Goal: Task Accomplishment & Management: Complete application form

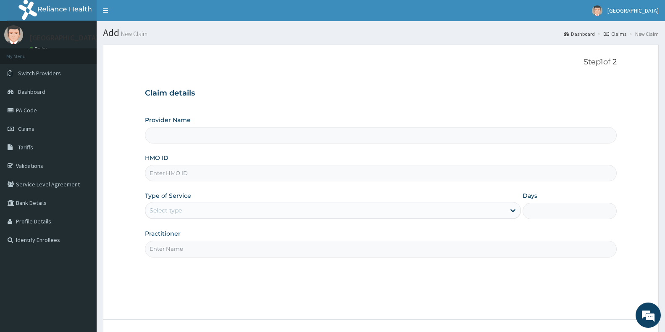
type input "[GEOGRAPHIC_DATA]"
paste input "eln/10490/a"
type input "eln/10490/a"
click at [178, 213] on div "Select type" at bounding box center [166, 210] width 32 height 8
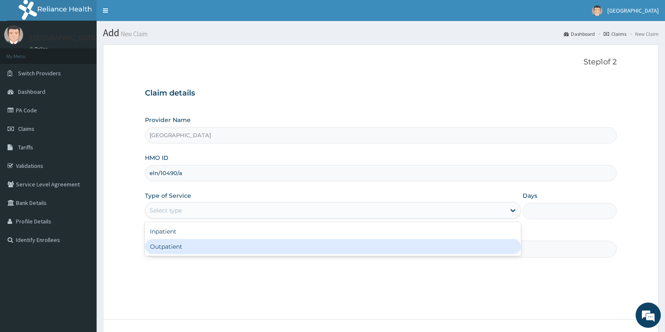
click at [181, 251] on div "Outpatient" at bounding box center [333, 246] width 376 height 15
type input "1"
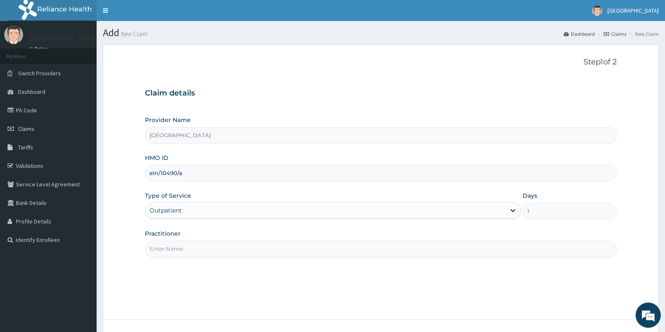
click at [181, 251] on input "Practitioner" at bounding box center [381, 248] width 472 height 16
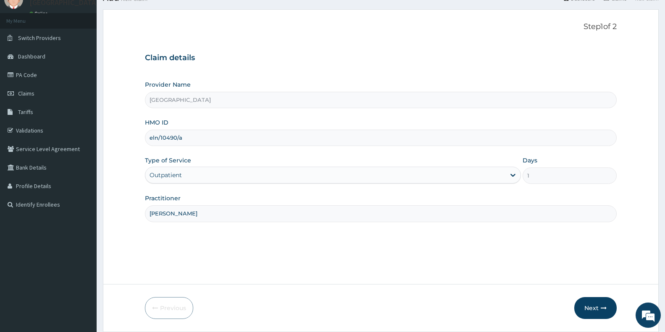
scroll to position [63, 0]
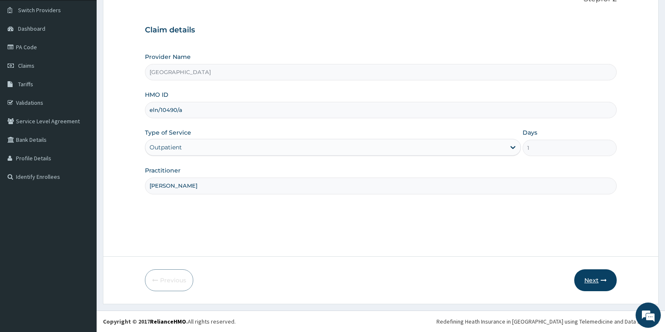
type input "[PERSON_NAME]"
click at [597, 283] on button "Next" at bounding box center [595, 280] width 42 height 22
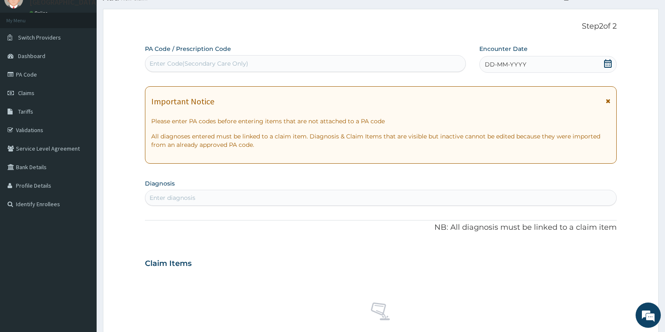
scroll to position [21, 0]
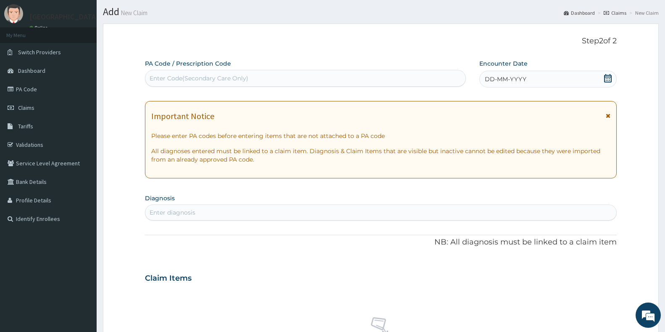
drag, startPoint x: 292, startPoint y: 92, endPoint x: 311, endPoint y: 88, distance: 19.1
click at [302, 90] on div "PA Code / Prescription Code Enter Code(Secondary Care Only) Encounter Date DD-M…" at bounding box center [381, 276] width 472 height 435
click at [352, 80] on div "Enter Code(Secondary Care Only)" at bounding box center [305, 77] width 320 height 13
drag, startPoint x: 352, startPoint y: 80, endPoint x: 301, endPoint y: 79, distance: 51.3
click at [300, 79] on div "Enter Code(Secondary Care Only)" at bounding box center [305, 77] width 320 height 13
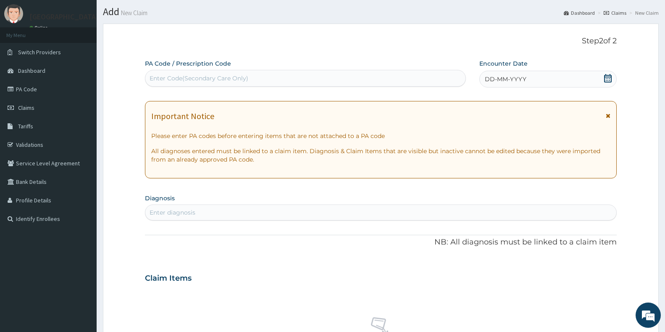
paste input "PA/0B2F97"
type input "PA/0B2F97"
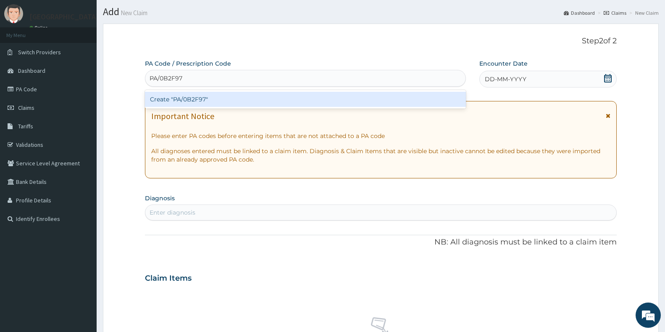
click at [303, 96] on div "Create "PA/0B2F97"" at bounding box center [305, 99] width 321 height 15
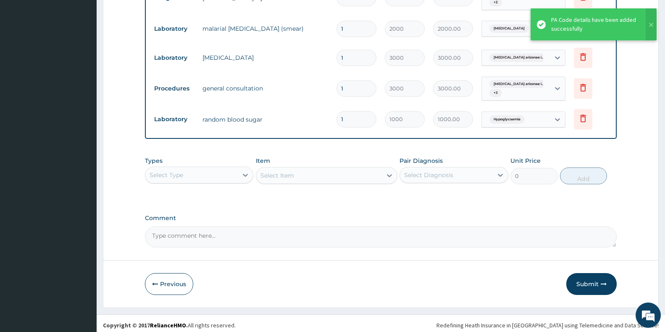
scroll to position [532, 0]
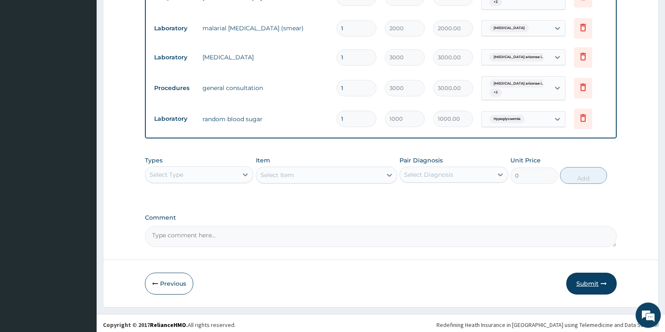
click at [593, 276] on button "Submit" at bounding box center [591, 283] width 50 height 22
